Goal: Check status: Check status

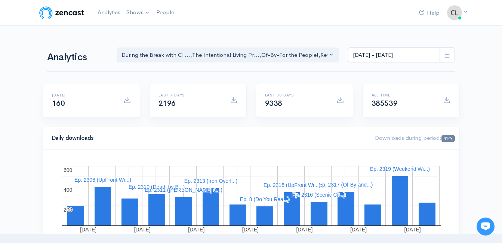
click at [447, 53] on icon at bounding box center [447, 55] width 6 height 6
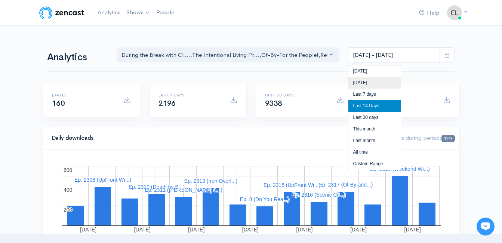
click at [370, 81] on li "[DATE]" at bounding box center [374, 83] width 52 height 12
type input "Aug 29, 2025 - Aug 29, 2025"
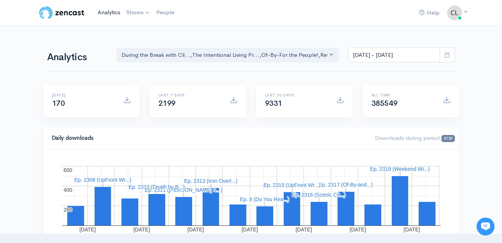
click at [107, 13] on link "Analytics" at bounding box center [109, 12] width 29 height 16
click at [117, 10] on link "Analytics" at bounding box center [109, 12] width 29 height 16
